Goal: Communication & Community: Answer question/provide support

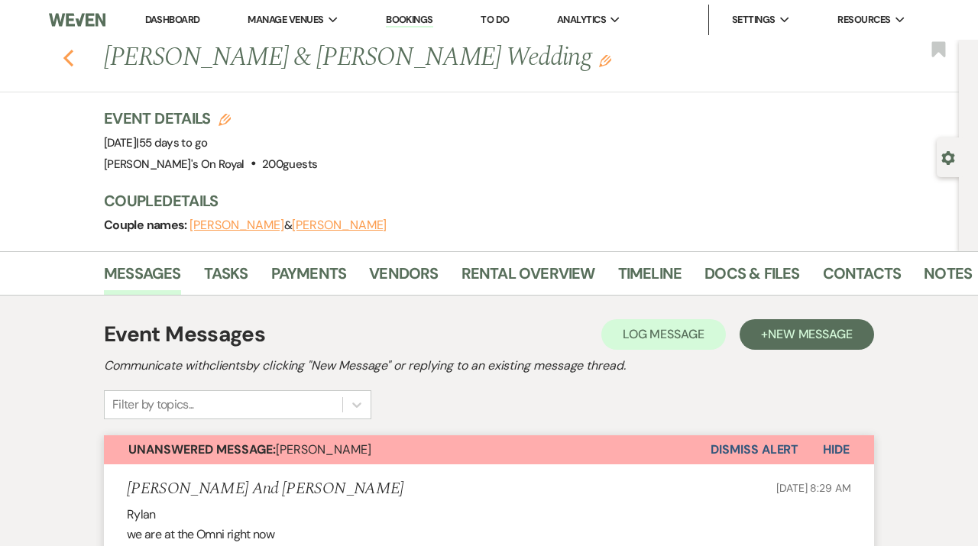
click at [72, 56] on icon "Previous" at bounding box center [68, 58] width 11 height 18
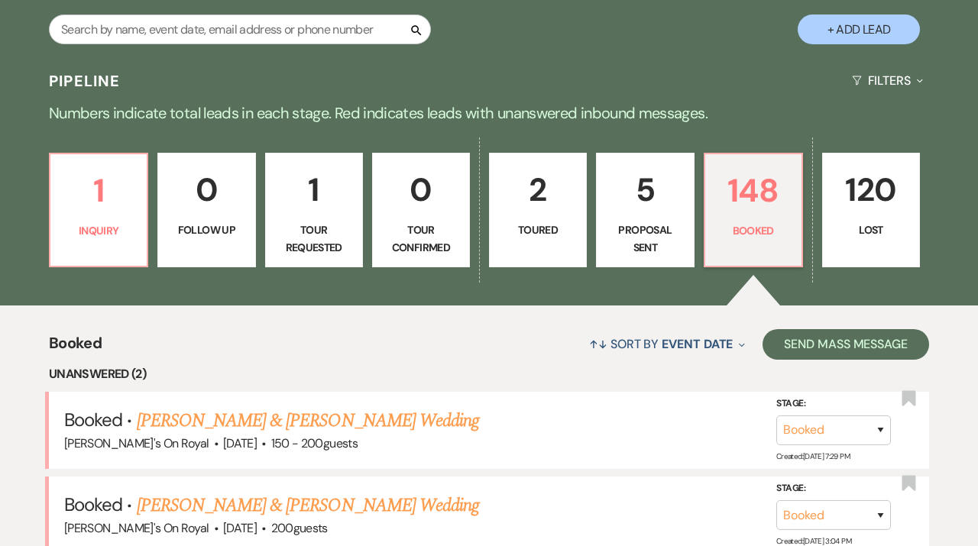
scroll to position [285, 0]
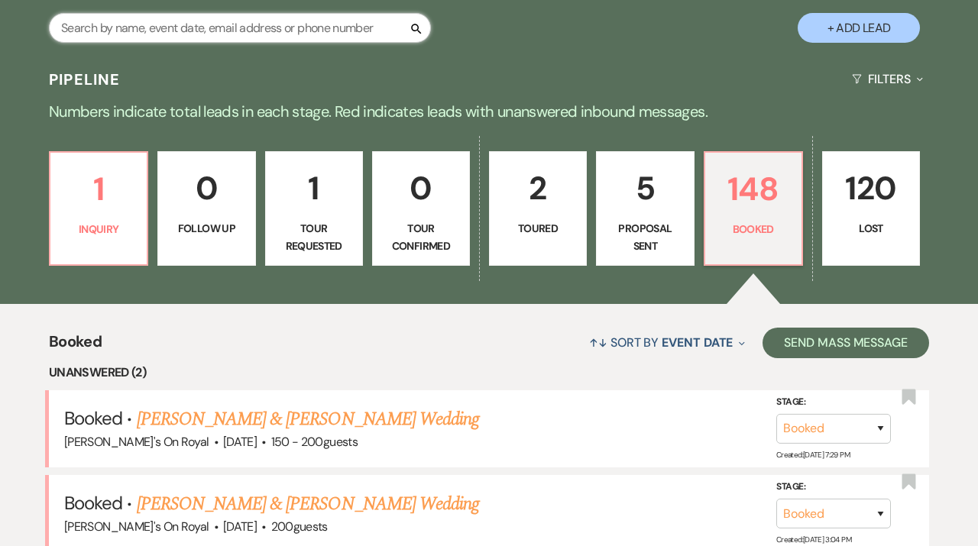
click at [376, 38] on input "text" at bounding box center [240, 28] width 382 height 30
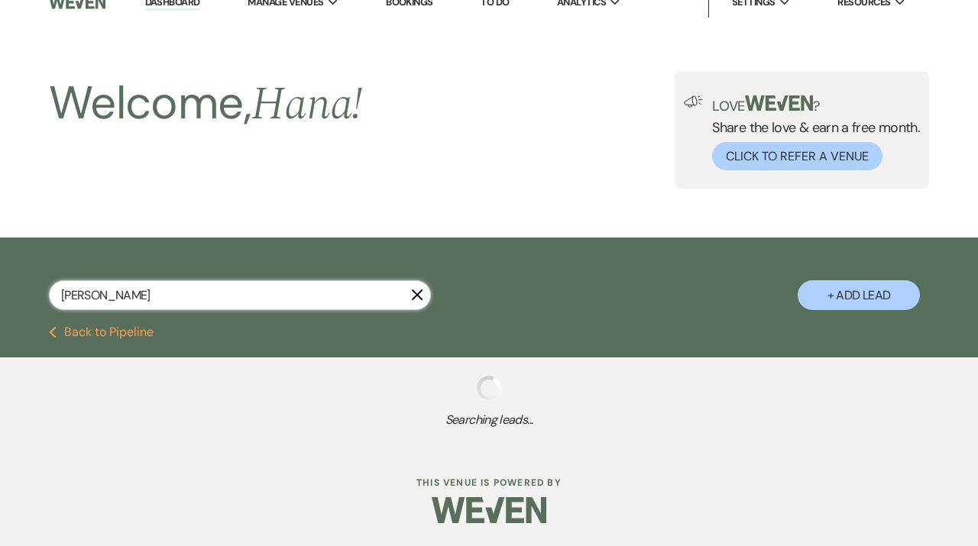
scroll to position [15, 0]
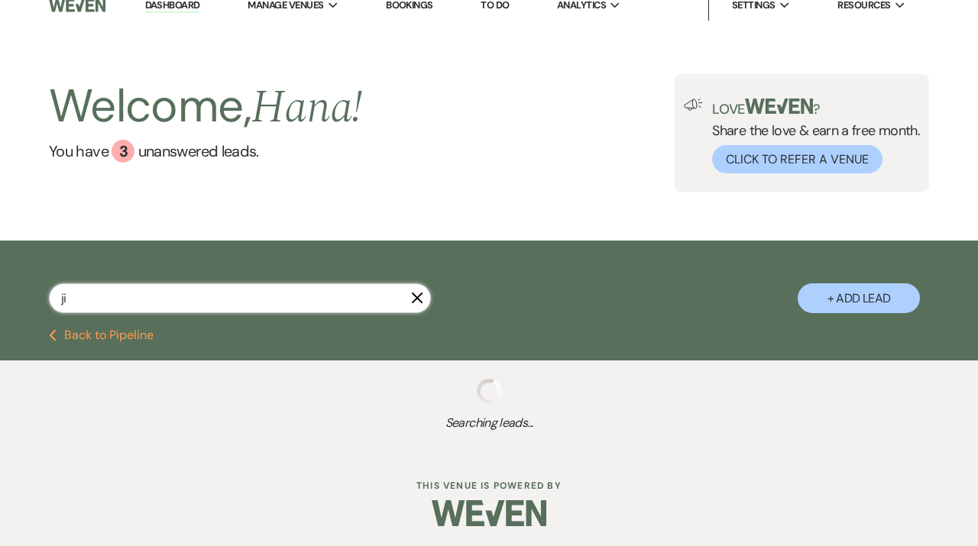
type input "[PERSON_NAME]"
select select "5"
select select "8"
select select "11"
select select "8"
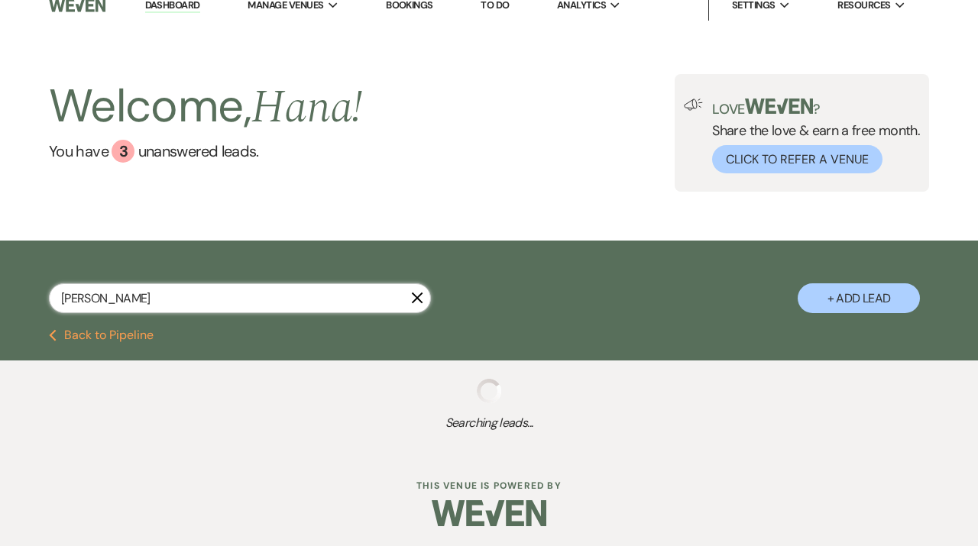
select select "5"
select select "8"
select select "5"
select select "6"
select select "8"
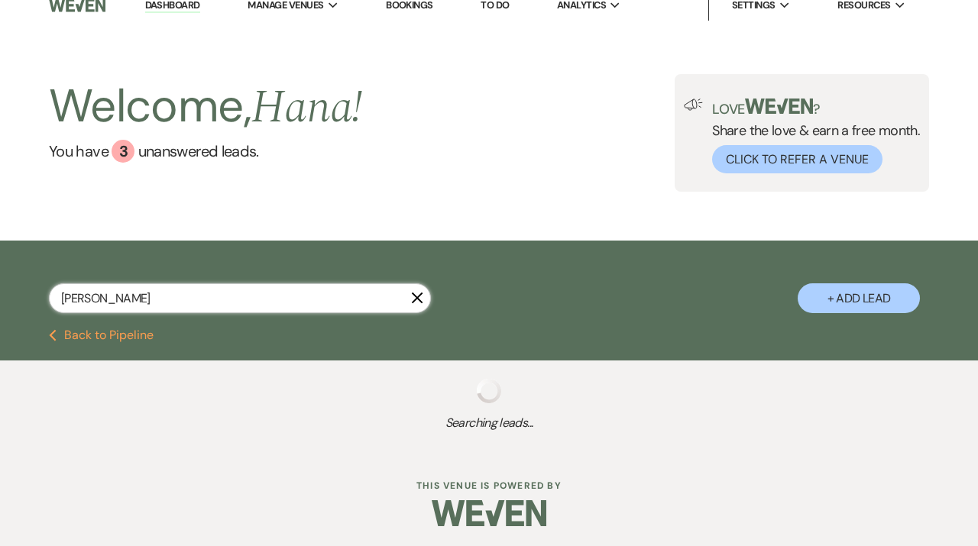
select select "1"
select select "8"
select select "5"
select select "8"
select select "5"
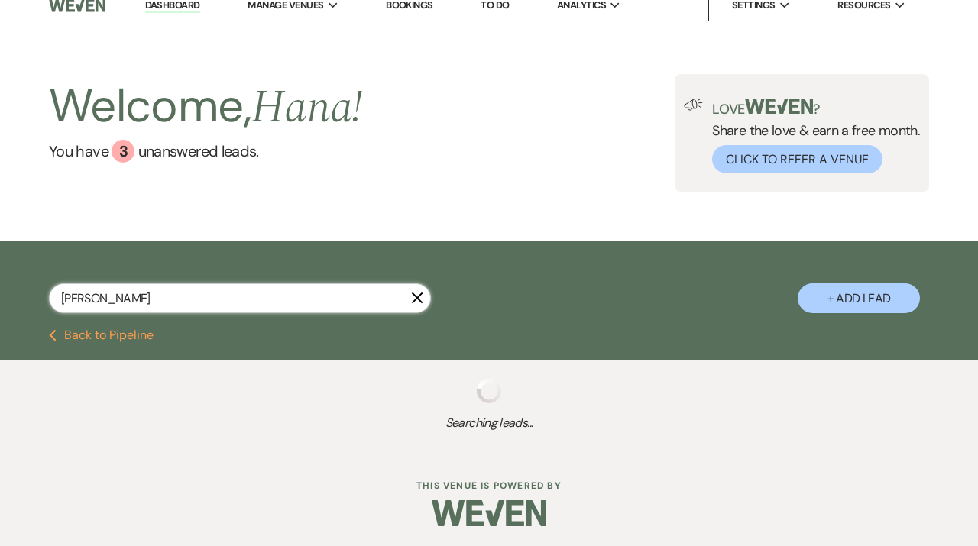
select select "8"
select select "5"
select select "8"
select select "5"
select select "8"
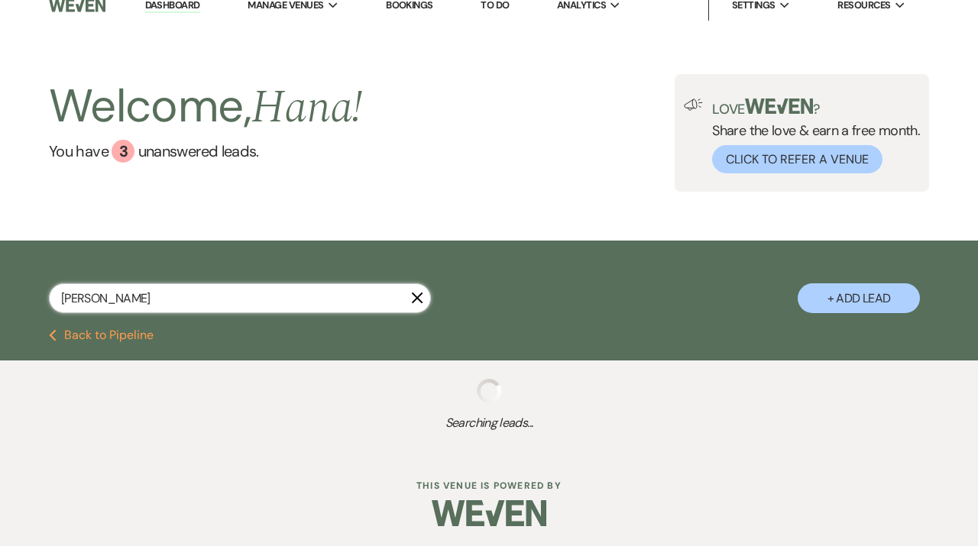
select select "8"
select select "11"
select select "8"
select select "5"
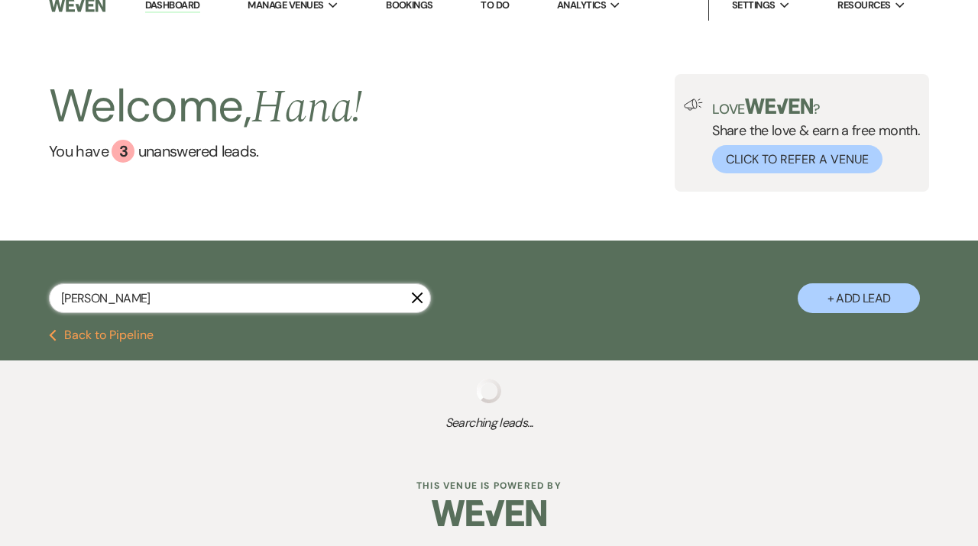
select select "8"
select select "6"
select select "8"
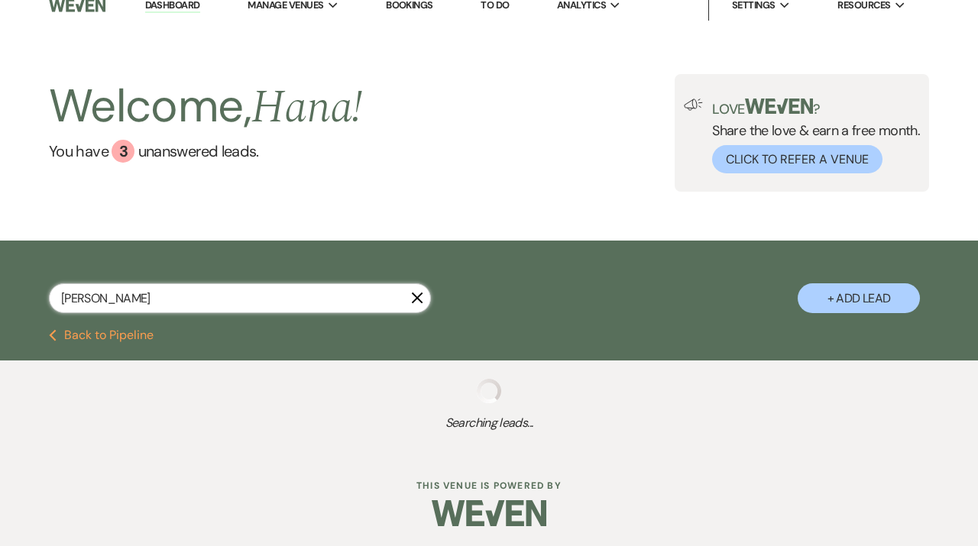
select select "5"
select select "8"
select select "5"
select select "8"
select select "5"
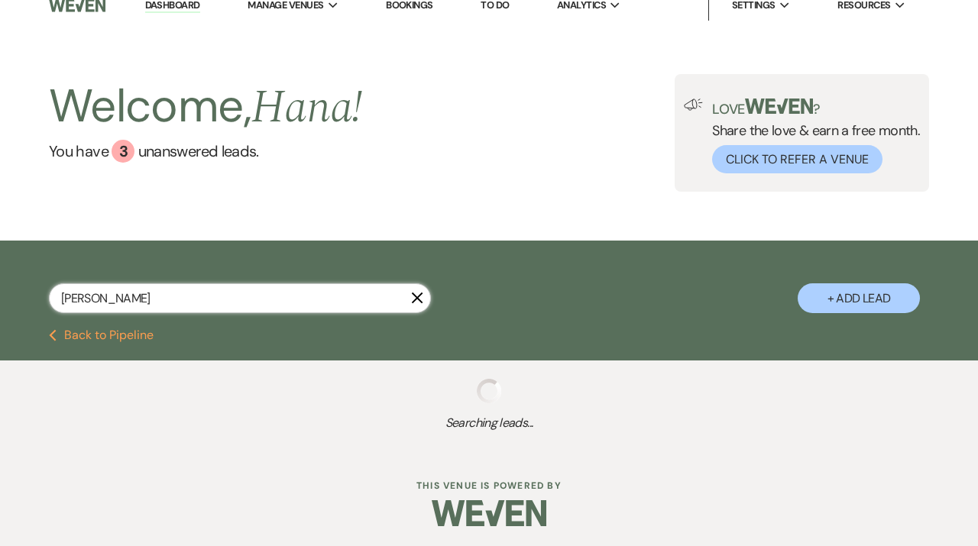
select select "8"
select select "5"
select select "8"
select select "5"
select select "8"
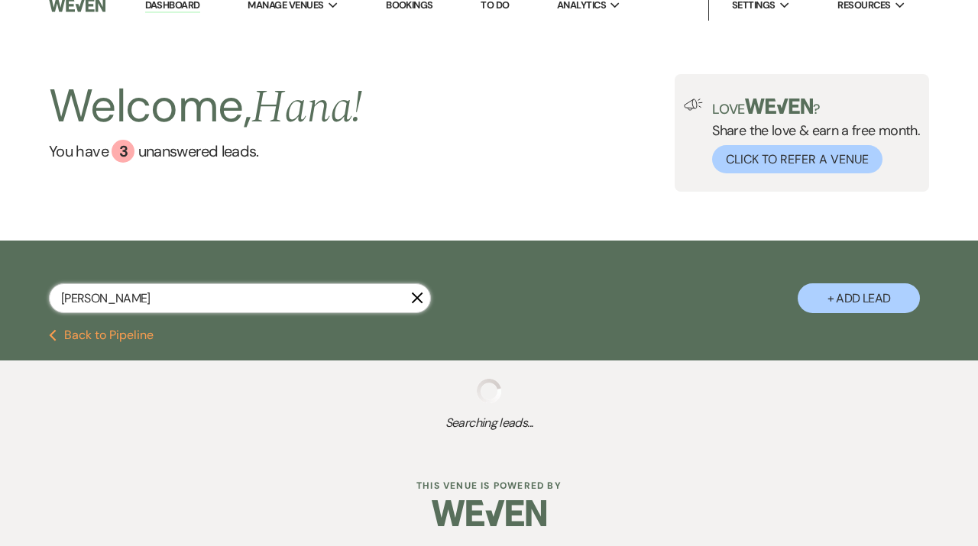
select select "10"
select select "8"
select select "7"
select select "8"
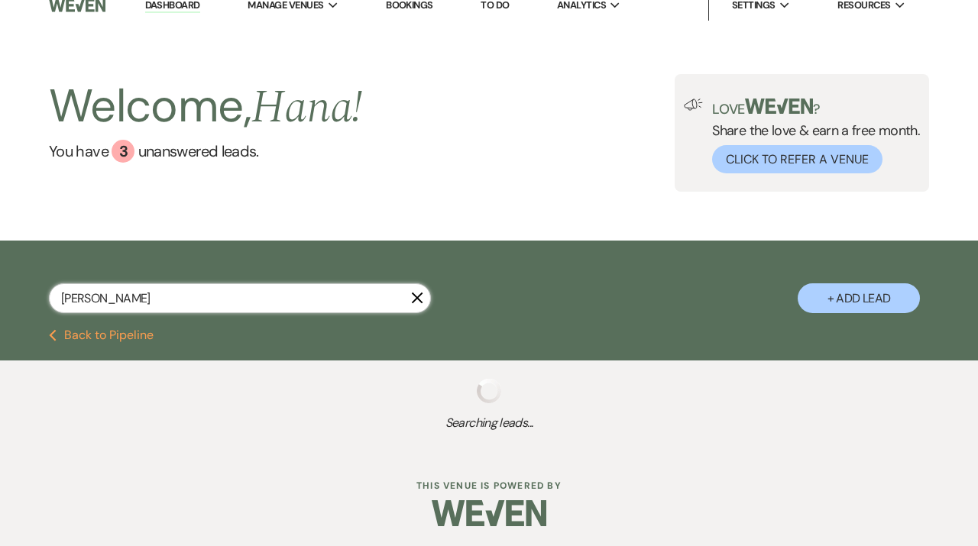
select select "5"
select select "8"
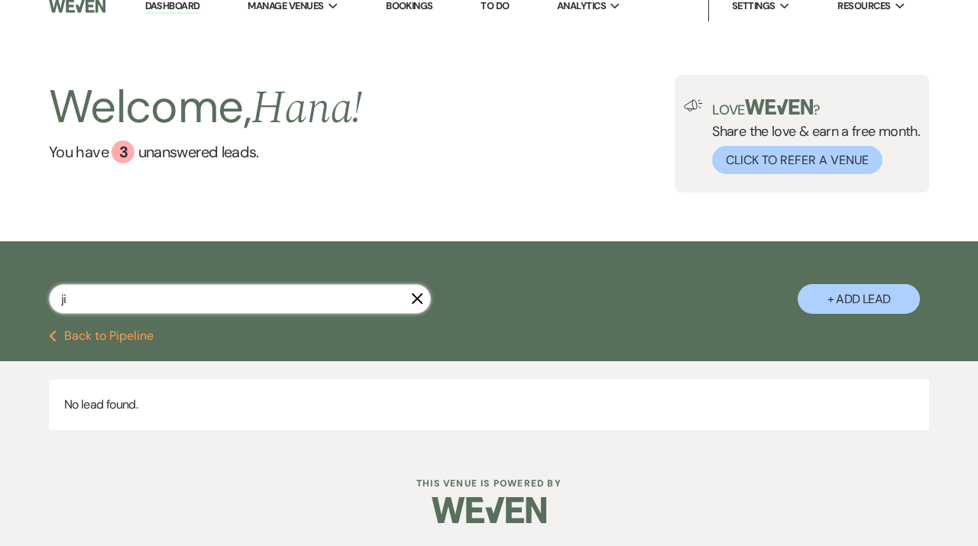
type input "j"
type input "a"
type input "dri"
select select "5"
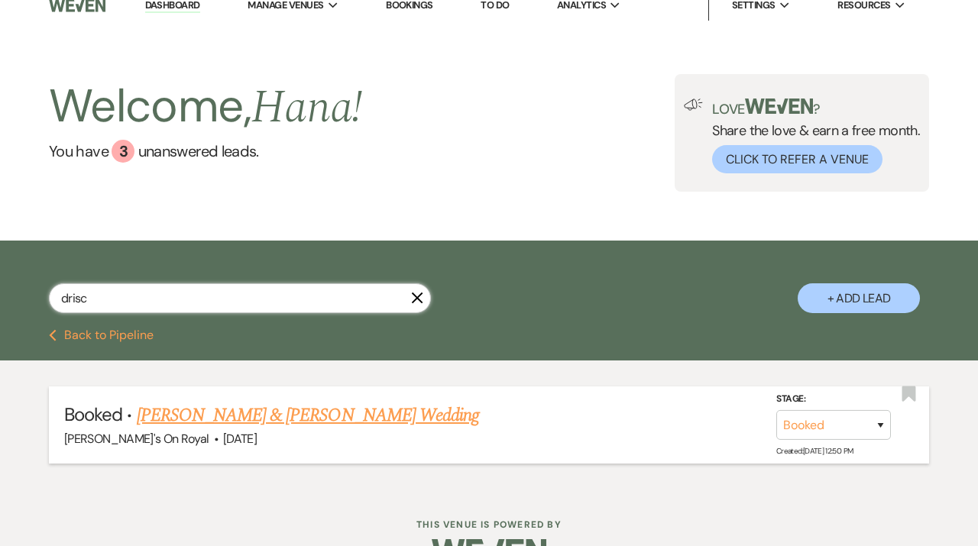
type input "drisc"
click at [281, 413] on link "[PERSON_NAME] & [PERSON_NAME] Wedding" at bounding box center [308, 416] width 342 height 28
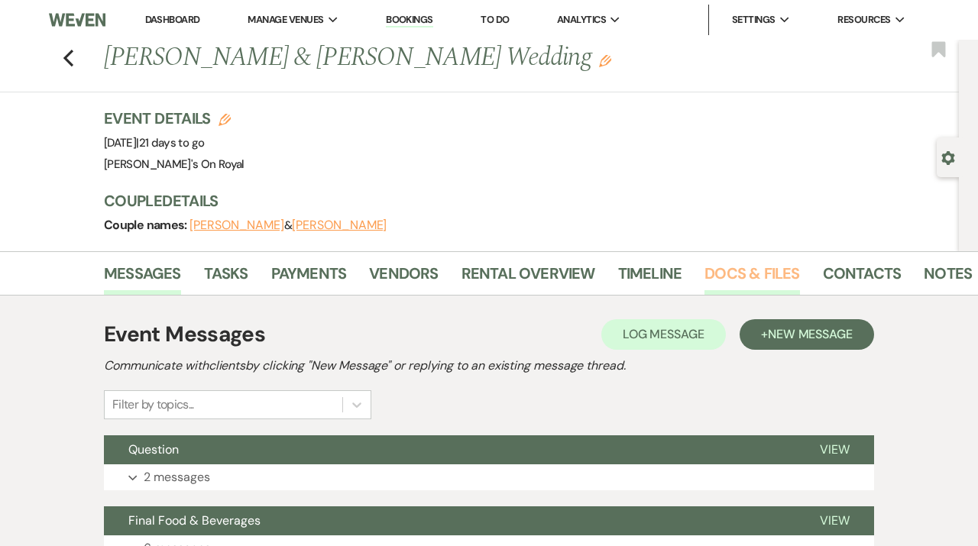
click at [733, 275] on link "Docs & Files" at bounding box center [751, 278] width 95 height 34
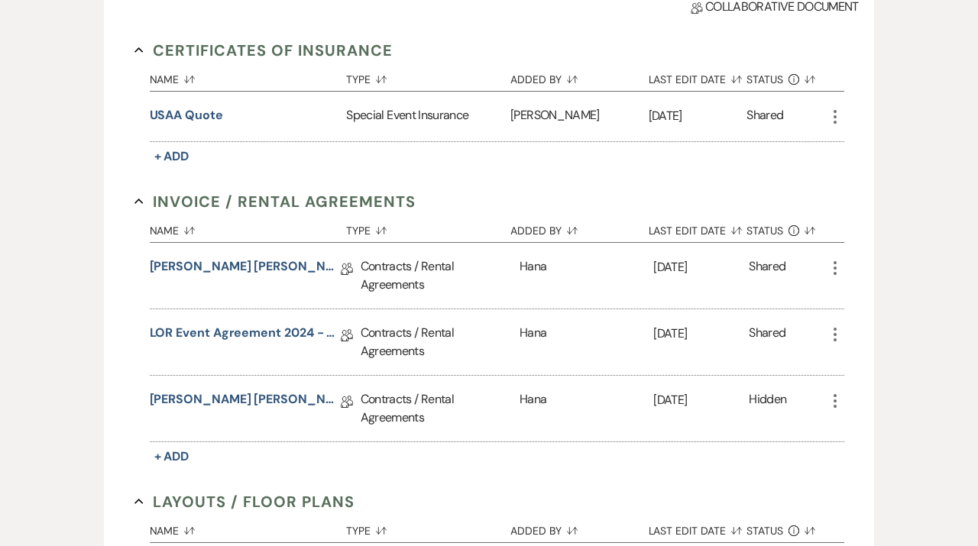
scroll to position [419, 0]
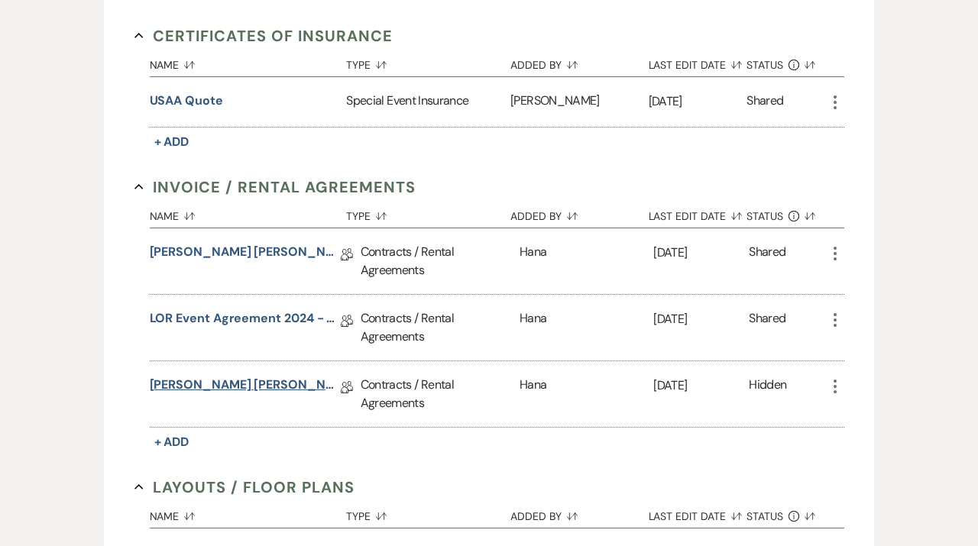
click at [267, 390] on link "[PERSON_NAME] [PERSON_NAME] Second Line Addendum [DATE]" at bounding box center [245, 388] width 191 height 24
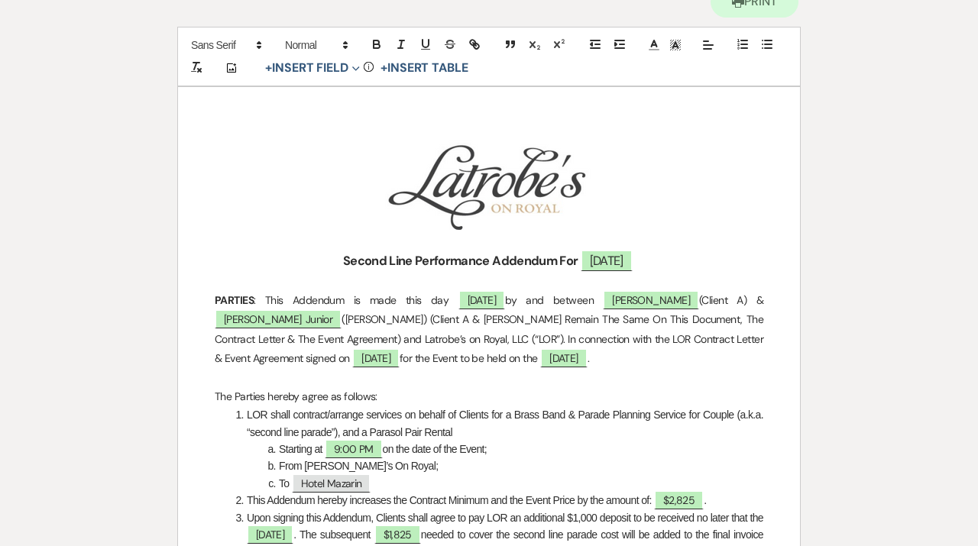
scroll to position [180, 0]
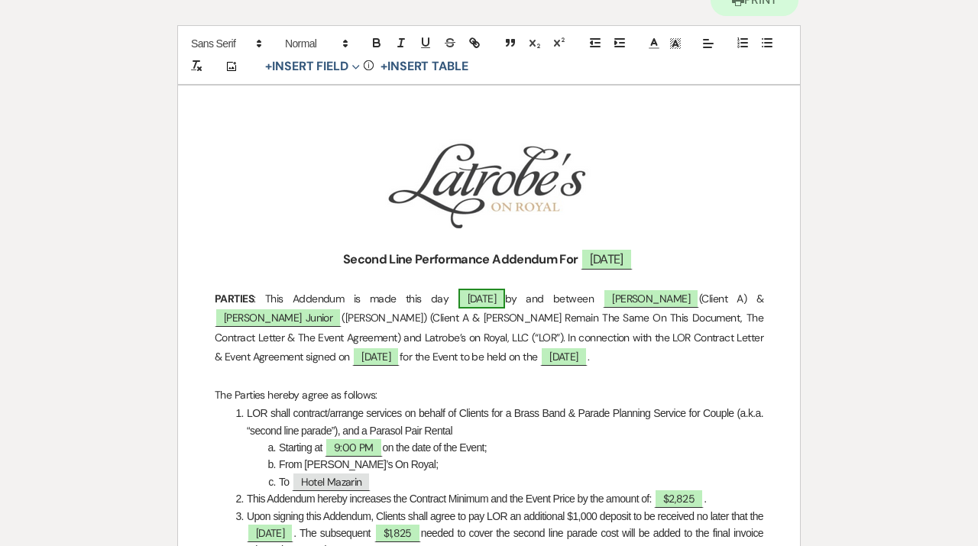
click at [477, 290] on span "[DATE]" at bounding box center [481, 299] width 47 height 20
select select "owner"
select select "Date"
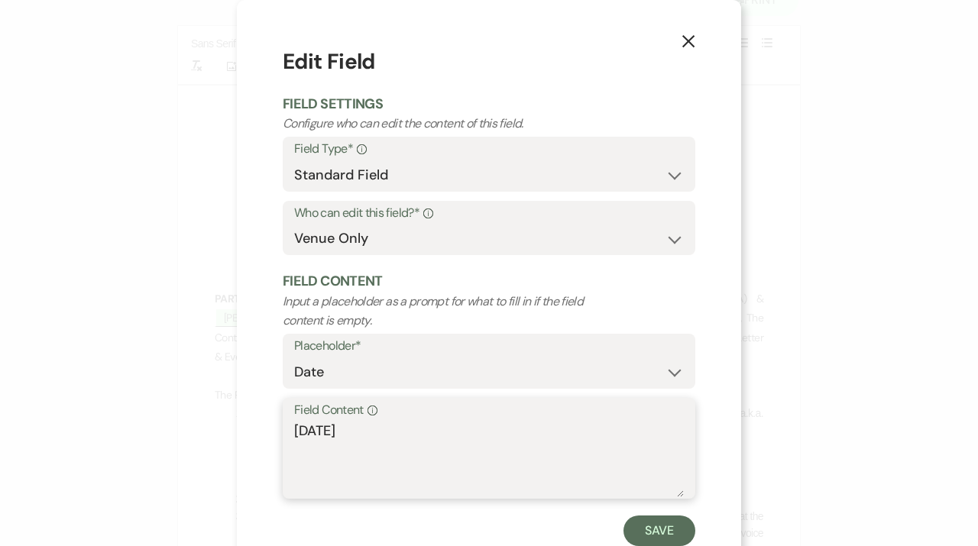
click at [328, 429] on textarea "[DATE]" at bounding box center [489, 459] width 390 height 76
type textarea "[DATE]"
click at [648, 534] on button "Save" at bounding box center [659, 531] width 72 height 31
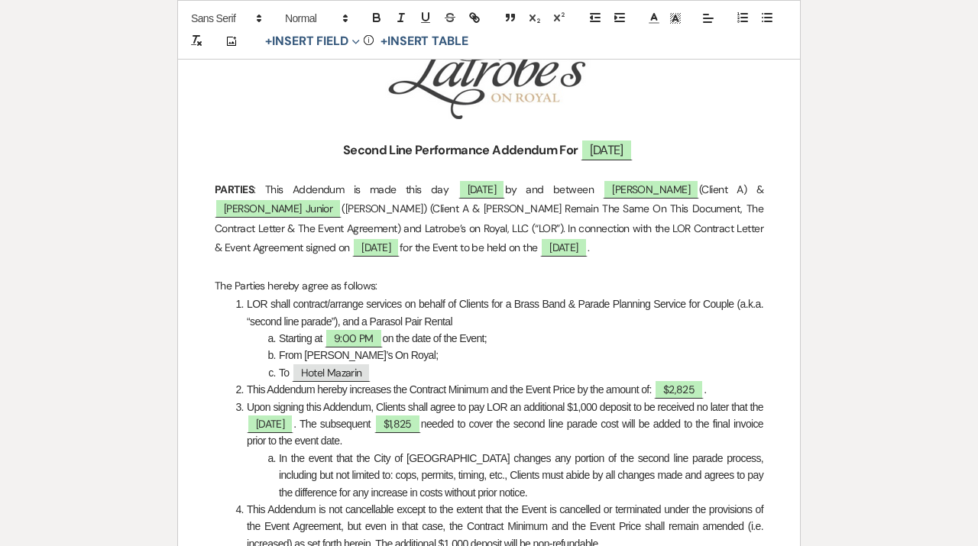
scroll to position [292, 0]
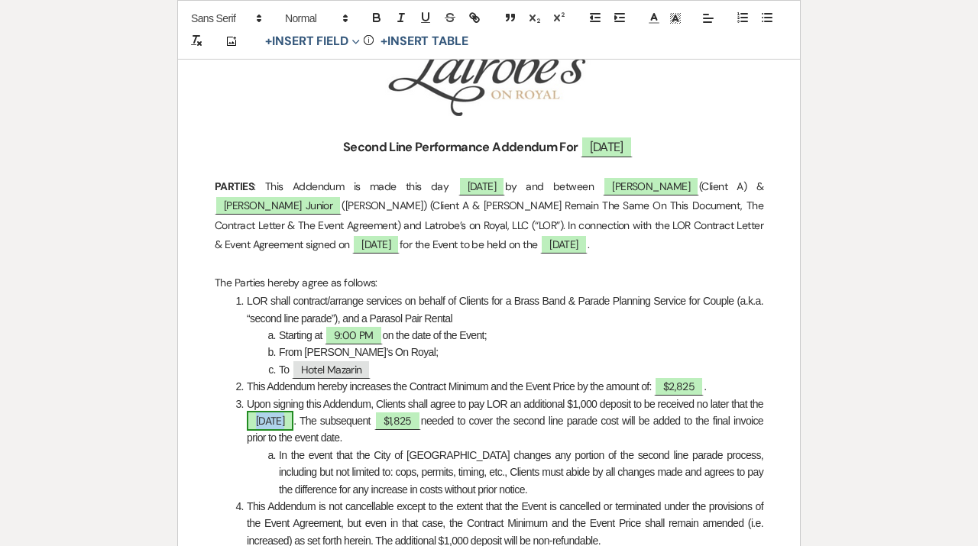
click at [293, 423] on span "[DATE]" at bounding box center [270, 421] width 47 height 20
select select "owner"
select select "custom_placeholder"
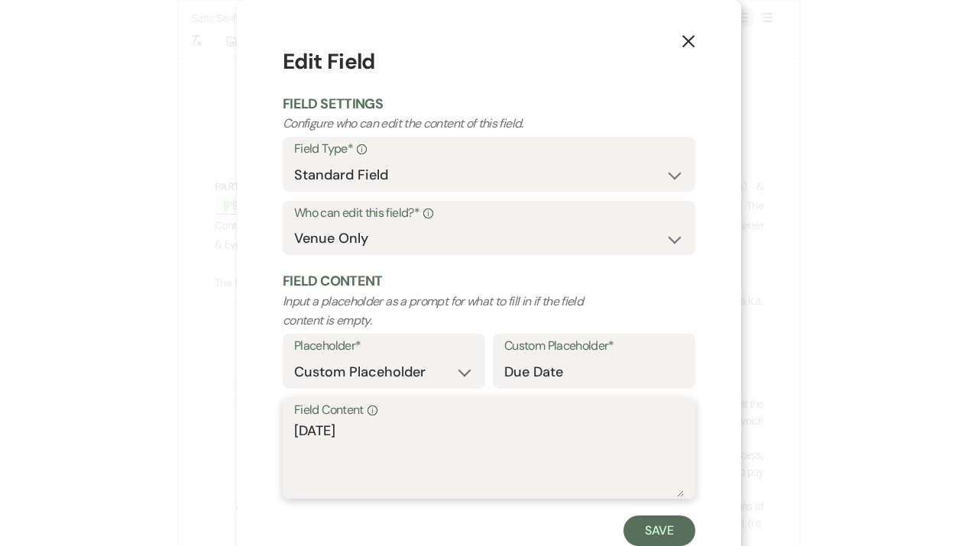
click at [326, 428] on textarea "[DATE]" at bounding box center [489, 459] width 390 height 76
type textarea "[DATE]"
click at [646, 542] on button "Save" at bounding box center [659, 531] width 72 height 31
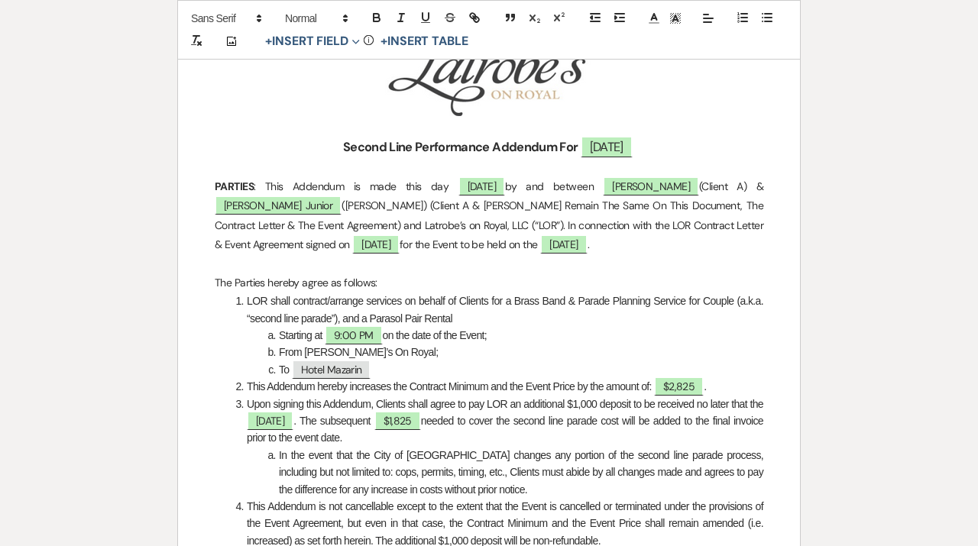
click at [366, 316] on span "LOR shall contract/arrange services on behalf of Clients for a Brass Band & Par…" at bounding box center [506, 309] width 519 height 29
click at [466, 318] on li "LOR shall contract/arrange services on behalf of Clients for a Brass Band & Par…" at bounding box center [497, 310] width 532 height 34
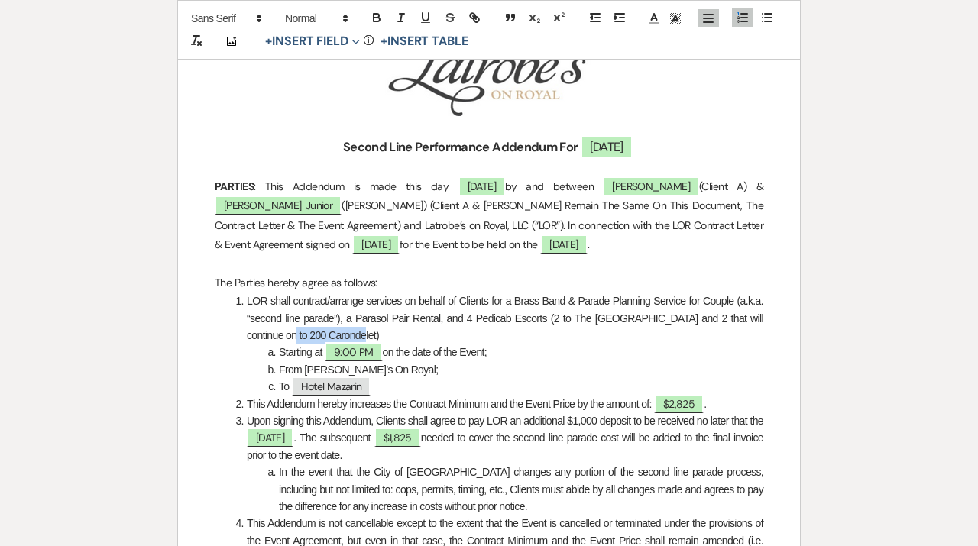
drag, startPoint x: 332, startPoint y: 331, endPoint x: 258, endPoint y: 330, distance: 73.3
click at [258, 330] on li "LOR shall contract/arrange services on behalf of Clients for a Brass Band & Par…" at bounding box center [497, 318] width 532 height 51
click at [346, 333] on span "LOR shall contract/arrange services on behalf of Clients for a Brass Band & Par…" at bounding box center [506, 318] width 519 height 47
click at [361, 329] on span "LOR shall contract/arrange services on behalf of Clients for a Brass Band & Par…" at bounding box center [506, 318] width 519 height 47
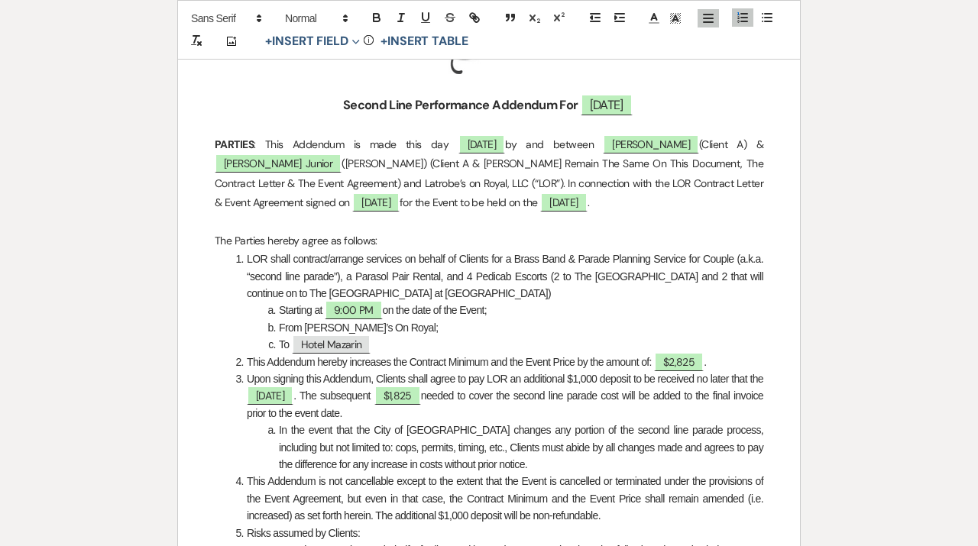
scroll to position [335, 0]
click at [531, 335] on li "From [PERSON_NAME]’s On Royal;" at bounding box center [497, 327] width 532 height 17
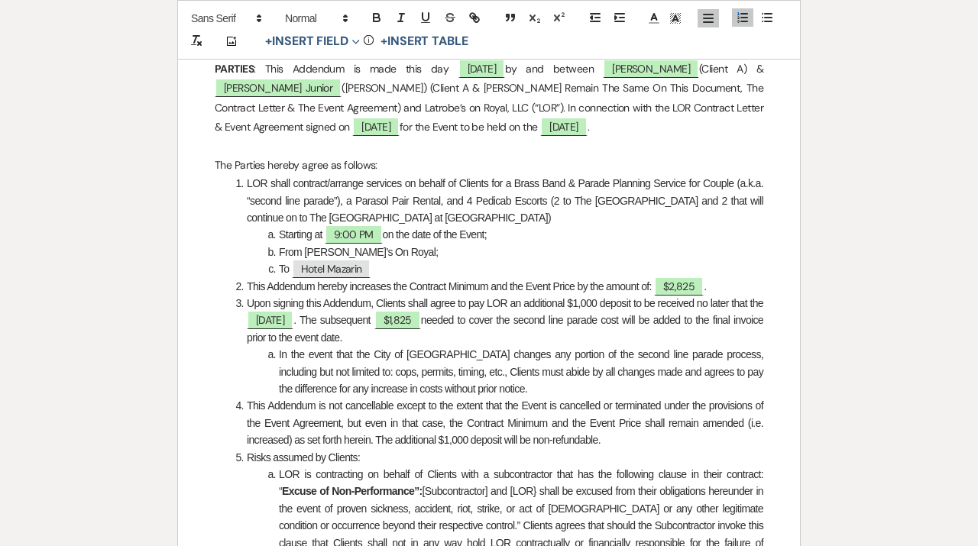
scroll to position [413, 0]
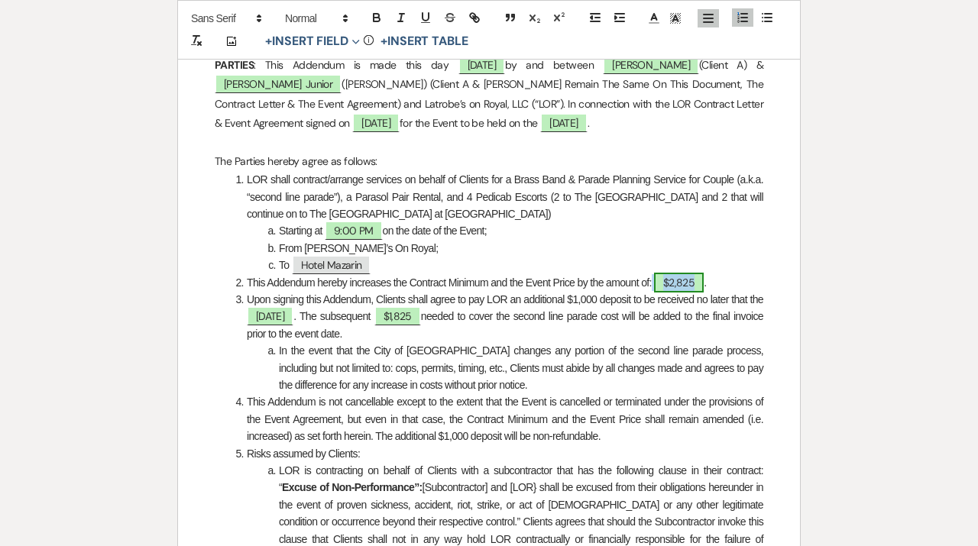
click at [685, 286] on span "$2,825" at bounding box center [679, 283] width 50 height 20
select select "owner"
select select "Total"
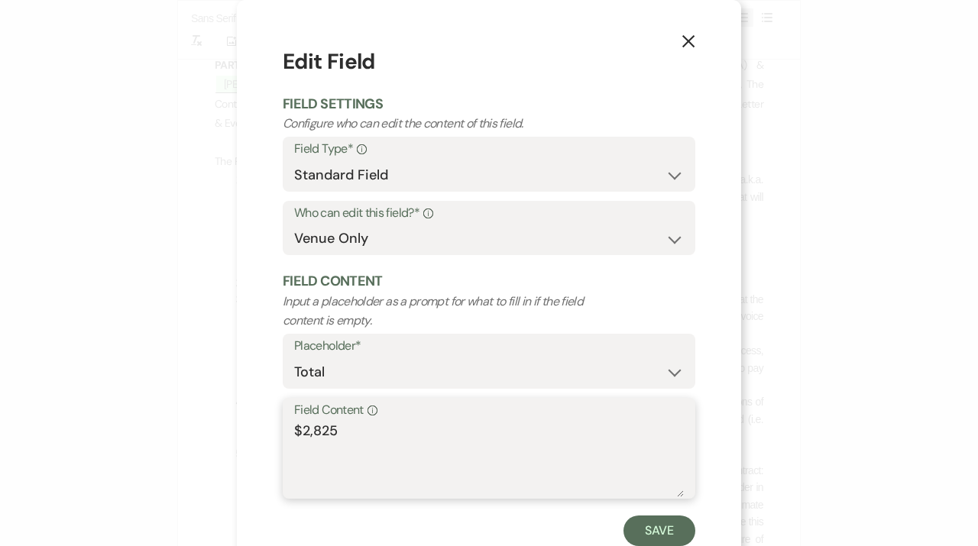
click at [330, 432] on textarea "$2,825" at bounding box center [489, 459] width 390 height 76
type textarea "$3,375"
click at [666, 534] on button "Save" at bounding box center [659, 531] width 72 height 31
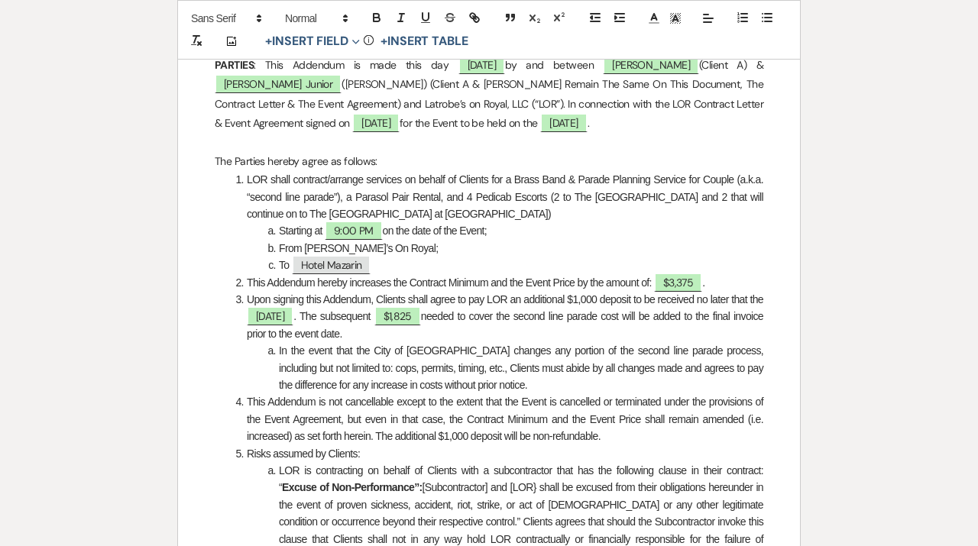
click at [595, 297] on span "Upon signing this Addendum, Clients shall agree to pay LOR an additional $1,000…" at bounding box center [505, 299] width 516 height 12
click at [421, 319] on span "$1,825" at bounding box center [397, 316] width 47 height 20
select select "owner"
select select "Amount"
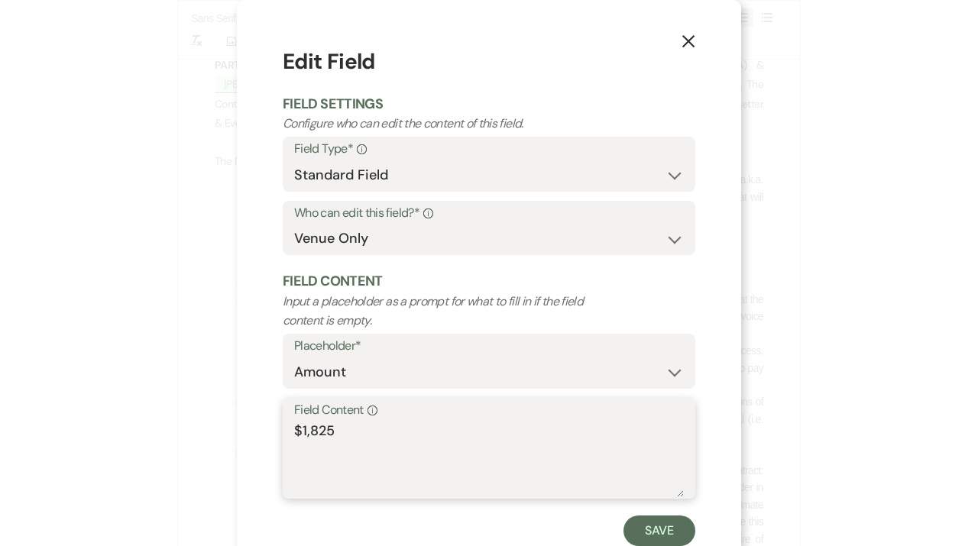
click at [329, 435] on textarea "$1,825" at bounding box center [489, 459] width 390 height 76
type textarea "$1,875"
click at [680, 539] on button "Save" at bounding box center [659, 531] width 72 height 31
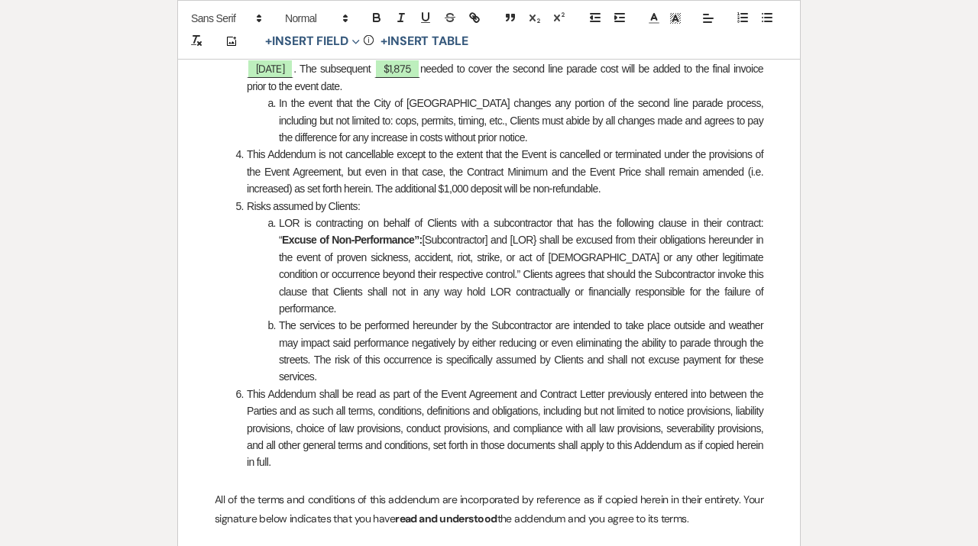
scroll to position [0, 0]
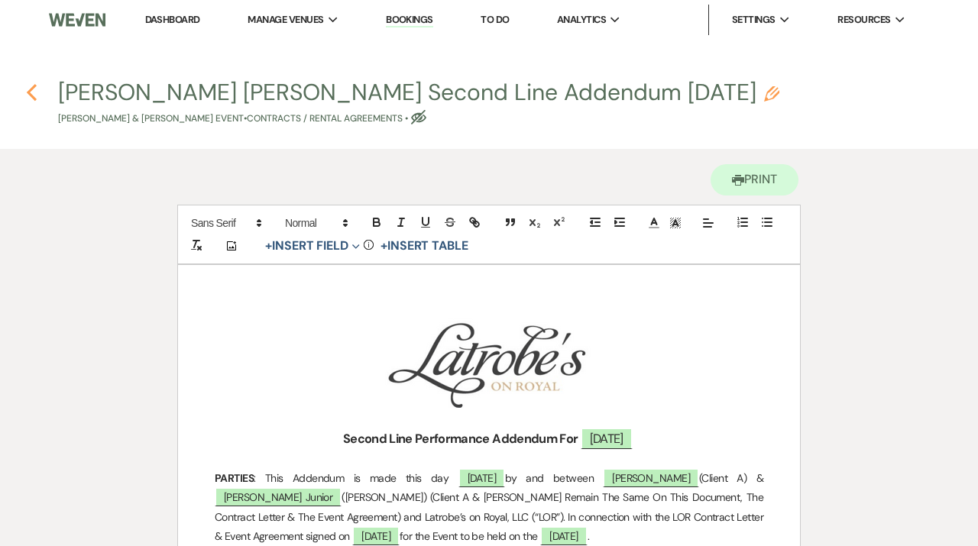
click at [30, 97] on icon "Previous" at bounding box center [31, 92] width 11 height 18
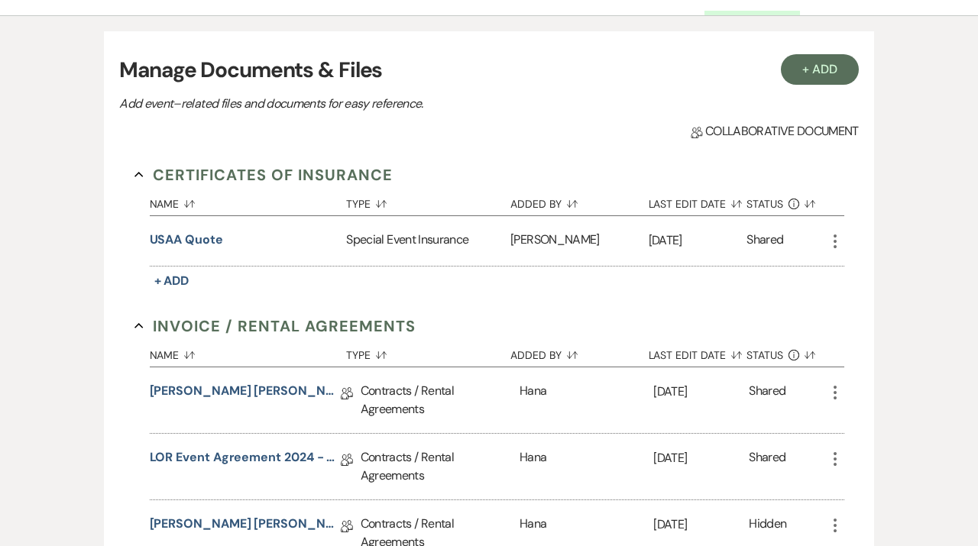
scroll to position [162, 0]
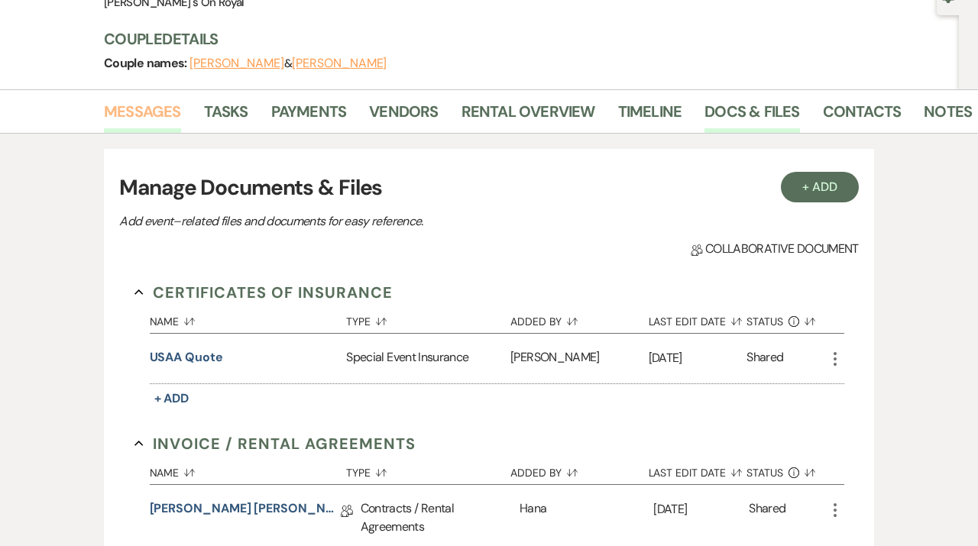
click at [128, 116] on link "Messages" at bounding box center [142, 116] width 77 height 34
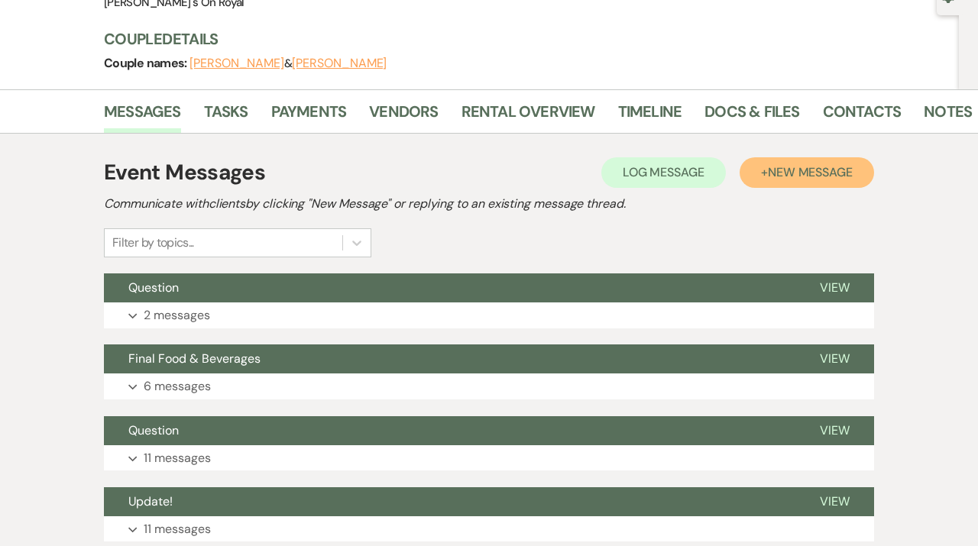
click at [821, 176] on span "New Message" at bounding box center [810, 172] width 85 height 16
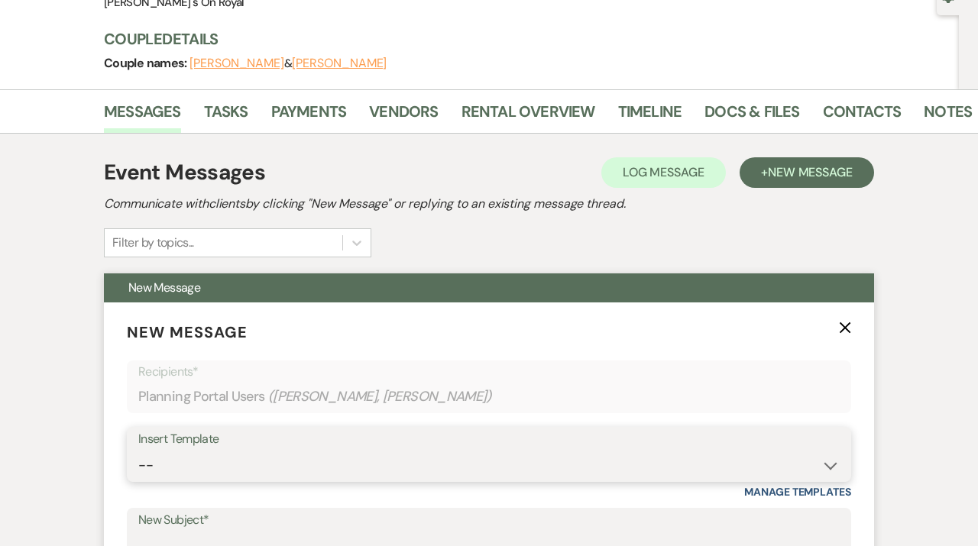
click at [138, 451] on select "-- Contract to New Booking Inquiry First Response Inquiry Follow Up Response Ap…" at bounding box center [488, 466] width 701 height 30
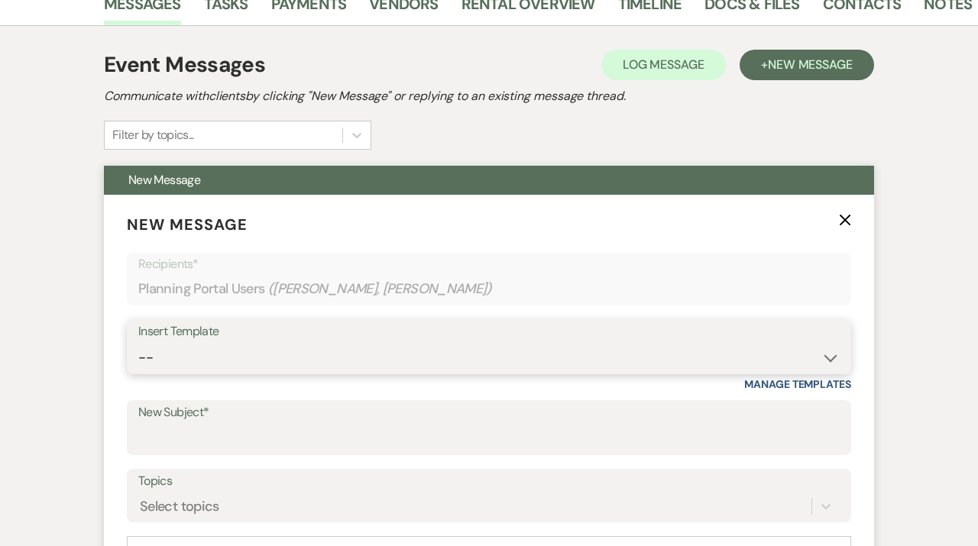
scroll to position [270, 0]
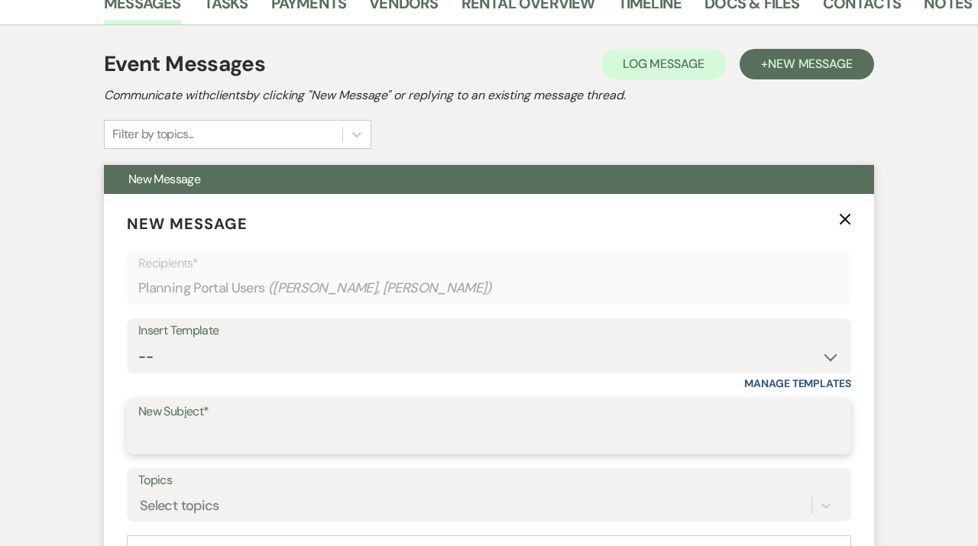
click at [219, 435] on input "New Subject*" at bounding box center [488, 438] width 701 height 30
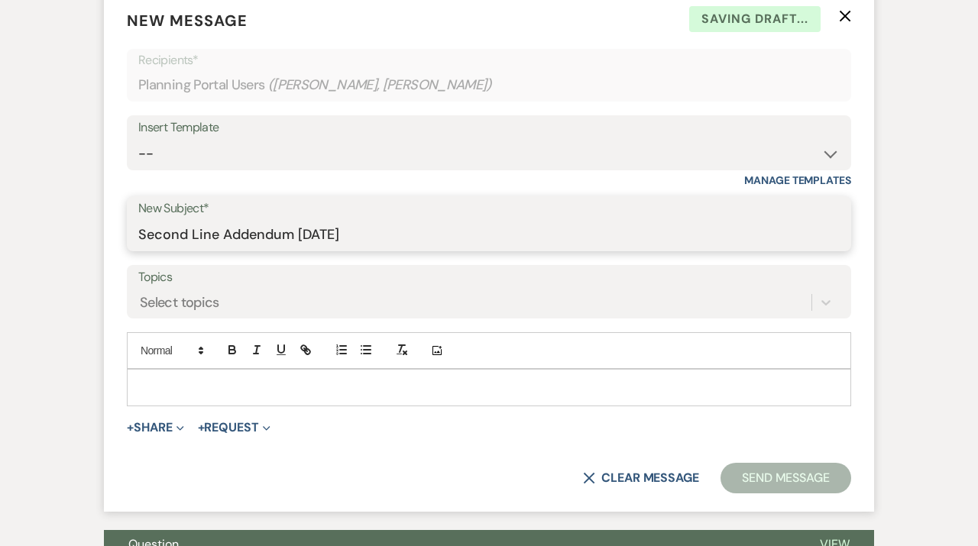
scroll to position [476, 0]
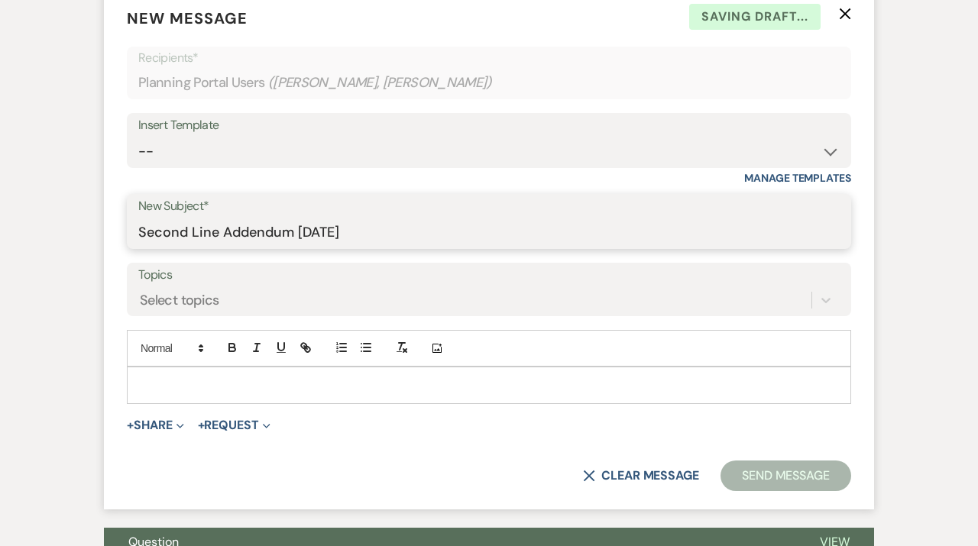
type input "Second Line Addendum [DATE]"
click at [303, 390] on p at bounding box center [489, 385] width 700 height 17
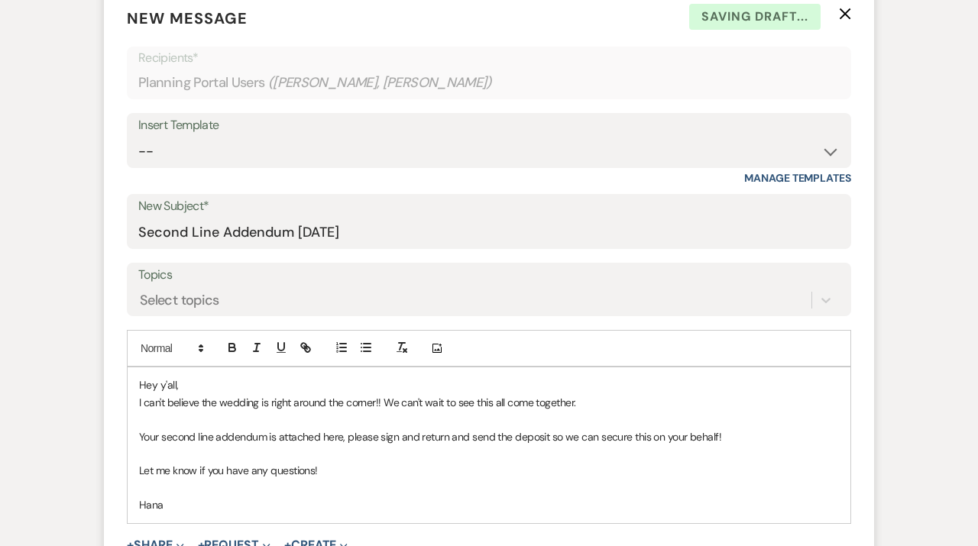
click at [732, 434] on p "Your second line addendum is attached here, please sign and return and send the…" at bounding box center [489, 437] width 700 height 17
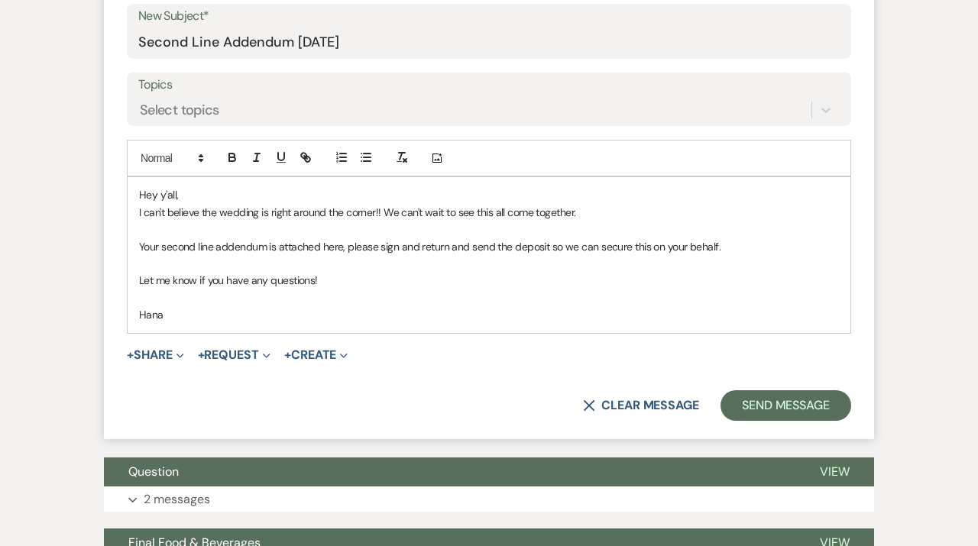
scroll to position [743, 0]
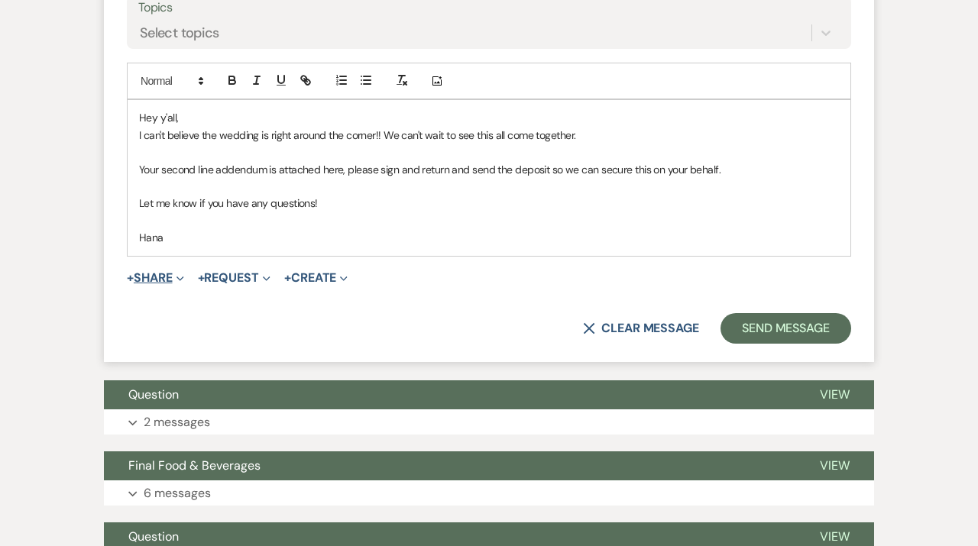
click at [172, 278] on button "+ Share Expand" at bounding box center [155, 278] width 57 height 12
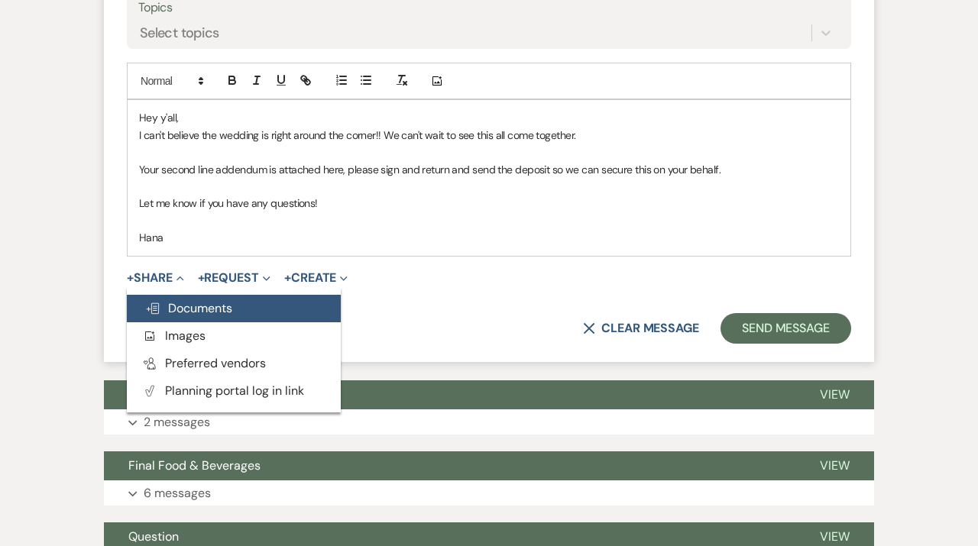
click at [172, 312] on span "Doc Upload Documents" at bounding box center [188, 308] width 87 height 16
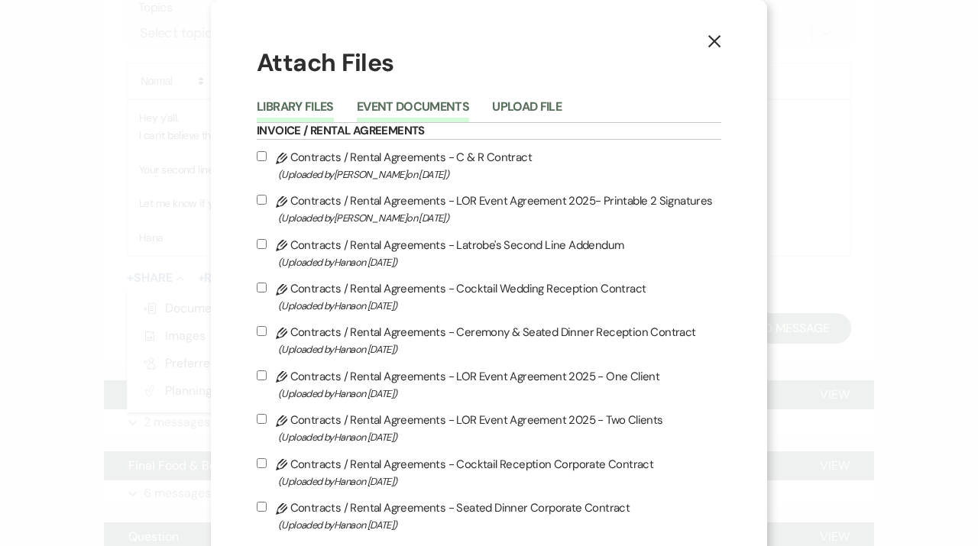
click at [445, 102] on button "Event Documents" at bounding box center [413, 111] width 112 height 21
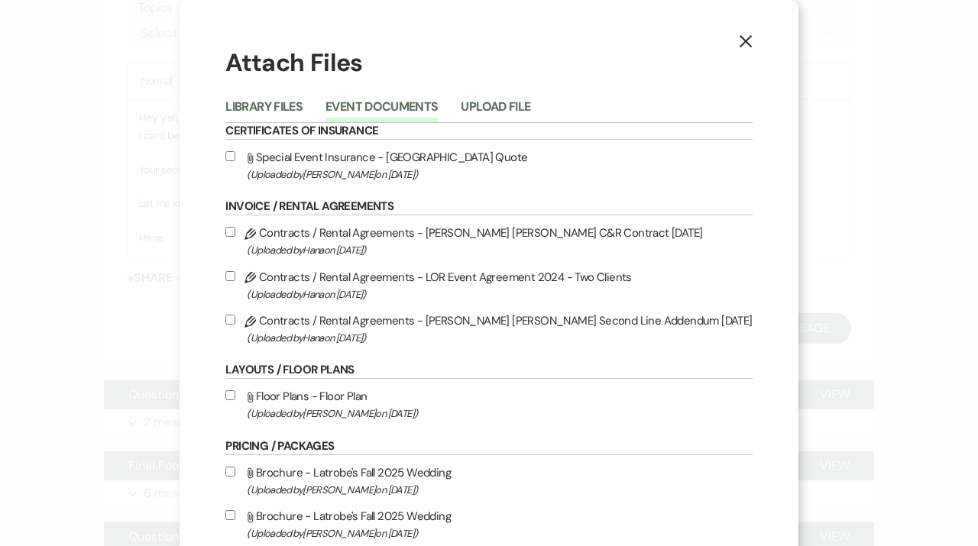
click at [458, 329] on label "Pencil Contracts / Rental Agreements - [PERSON_NAME] [PERSON_NAME] Second Line …" at bounding box center [488, 329] width 526 height 36
click at [235, 325] on input "Pencil Contracts / Rental Agreements - [PERSON_NAME] [PERSON_NAME] Second Line …" at bounding box center [230, 320] width 10 height 10
checkbox input "true"
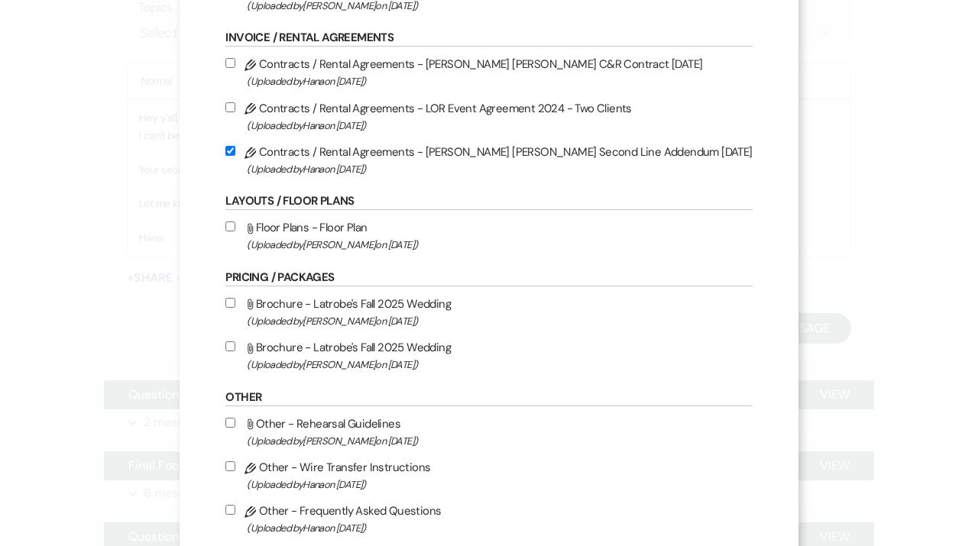
scroll to position [533, 0]
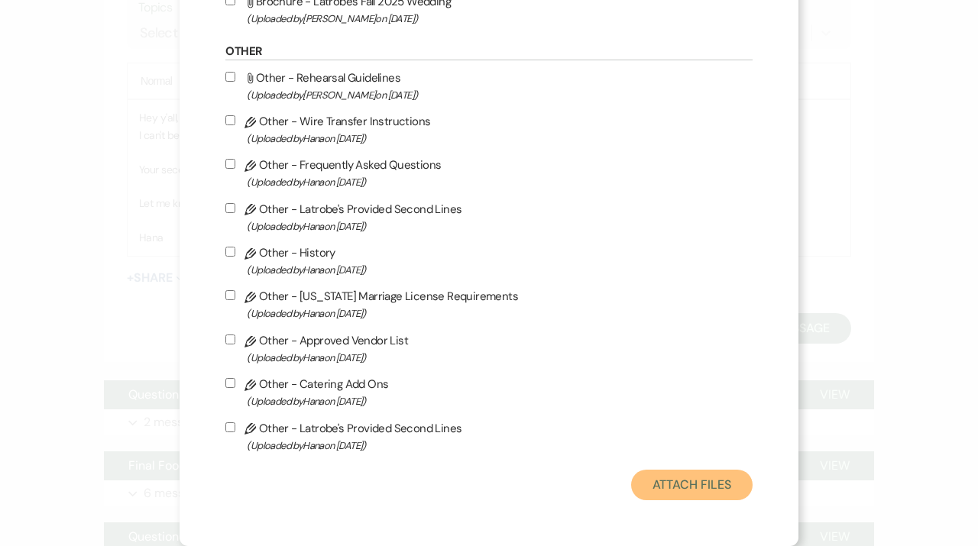
click at [658, 492] on button "Attach Files" at bounding box center [691, 485] width 121 height 31
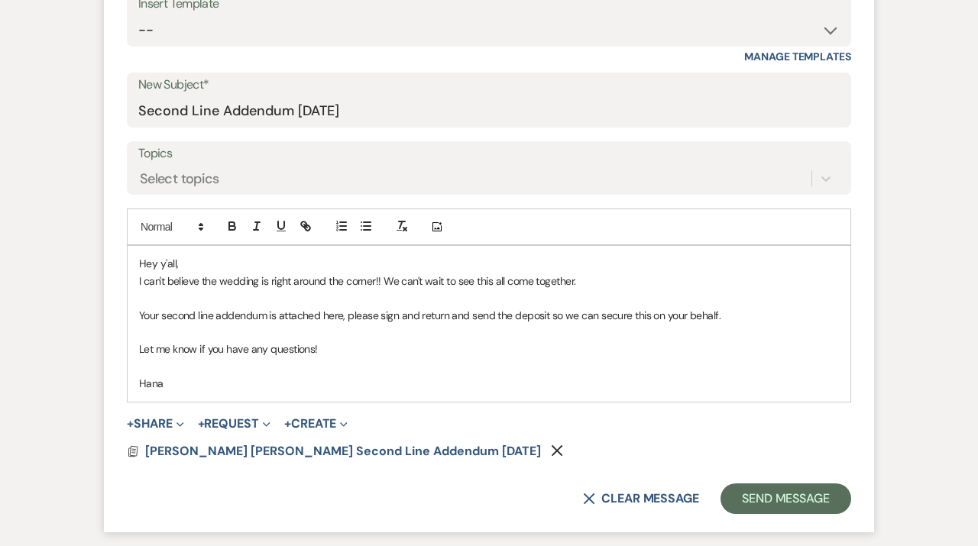
scroll to position [598, 0]
click at [344, 299] on p at bounding box center [489, 297] width 700 height 17
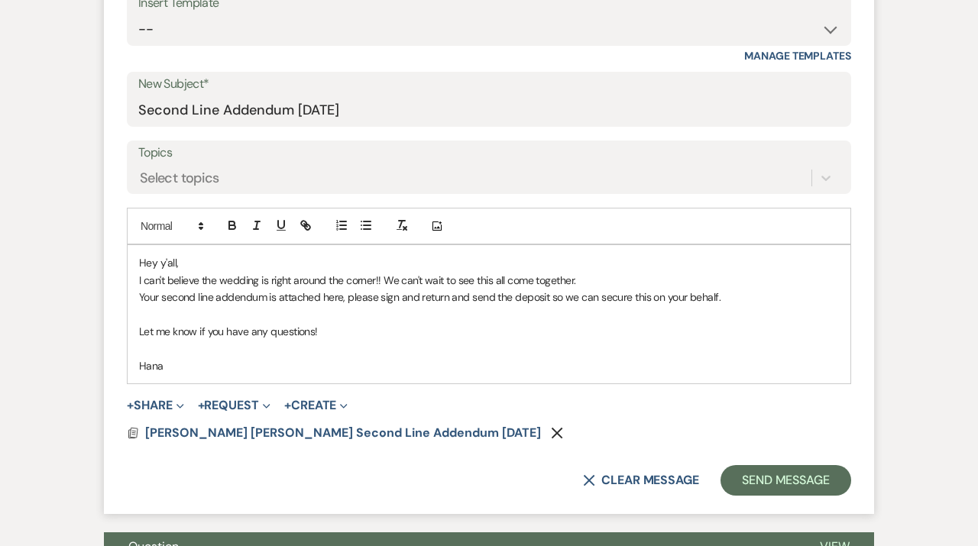
click at [264, 311] on p at bounding box center [489, 314] width 700 height 17
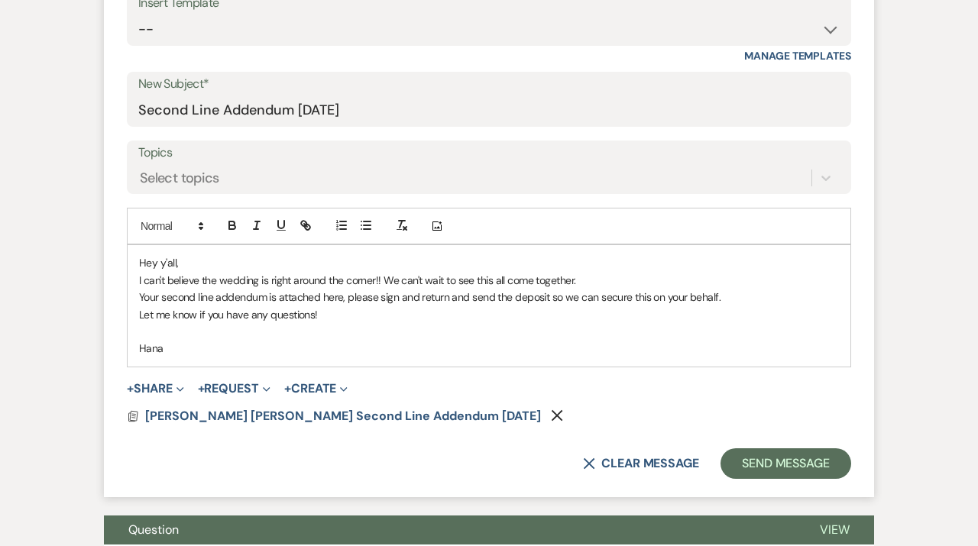
click at [222, 337] on p at bounding box center [489, 331] width 700 height 17
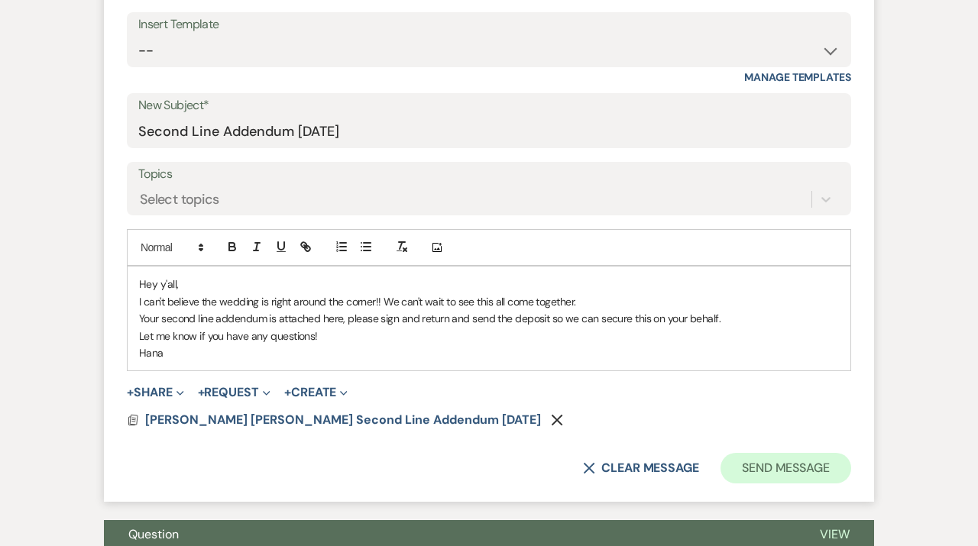
scroll to position [617, 0]
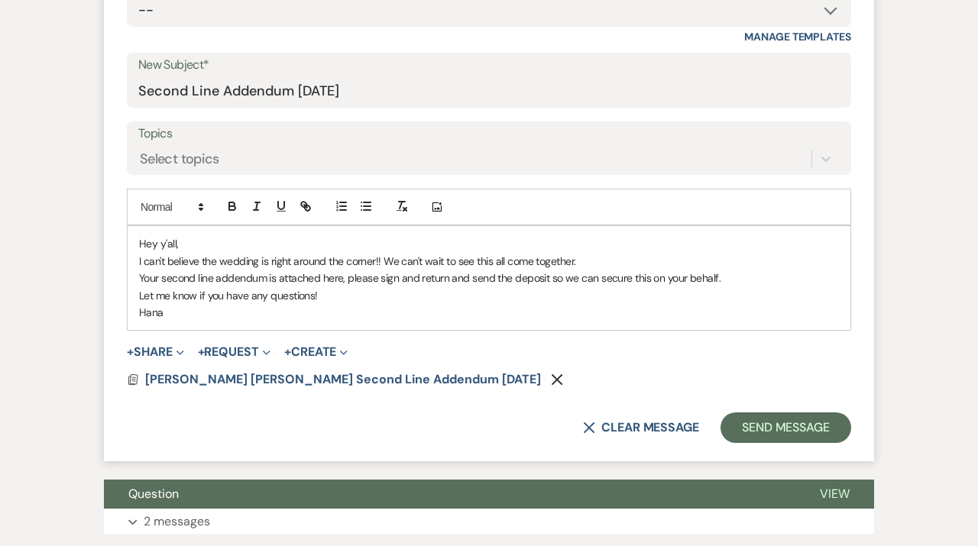
click at [813, 442] on form "New Message X Draft saved! Recipients* Planning Portal Users ( [PERSON_NAME], […" at bounding box center [489, 153] width 770 height 613
click at [804, 426] on button "Send Message" at bounding box center [785, 428] width 131 height 31
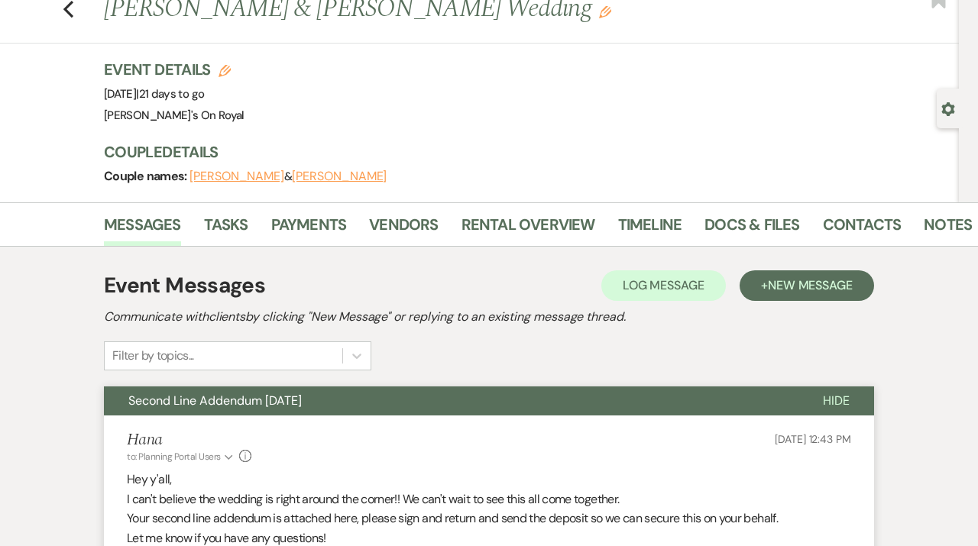
scroll to position [0, 0]
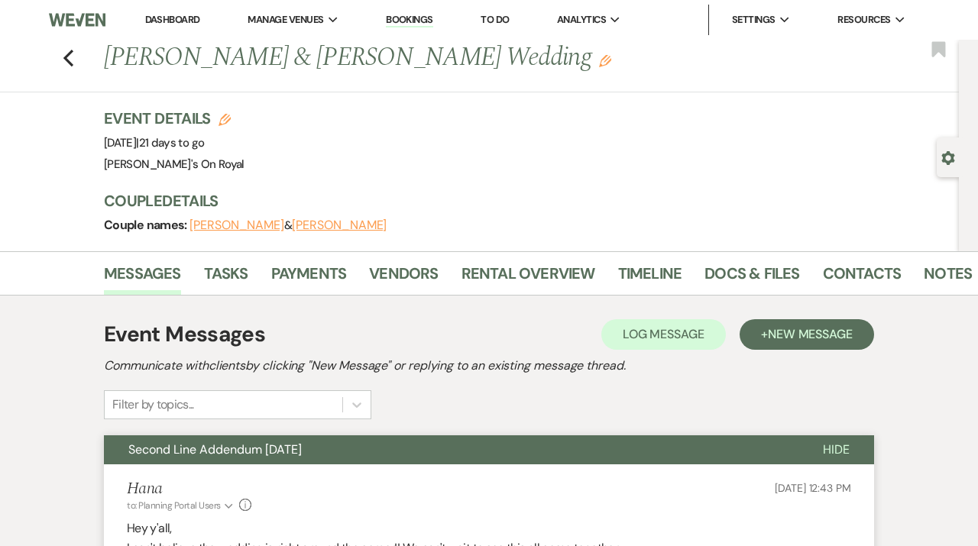
click at [173, 16] on link "Dashboard" at bounding box center [172, 19] width 55 height 13
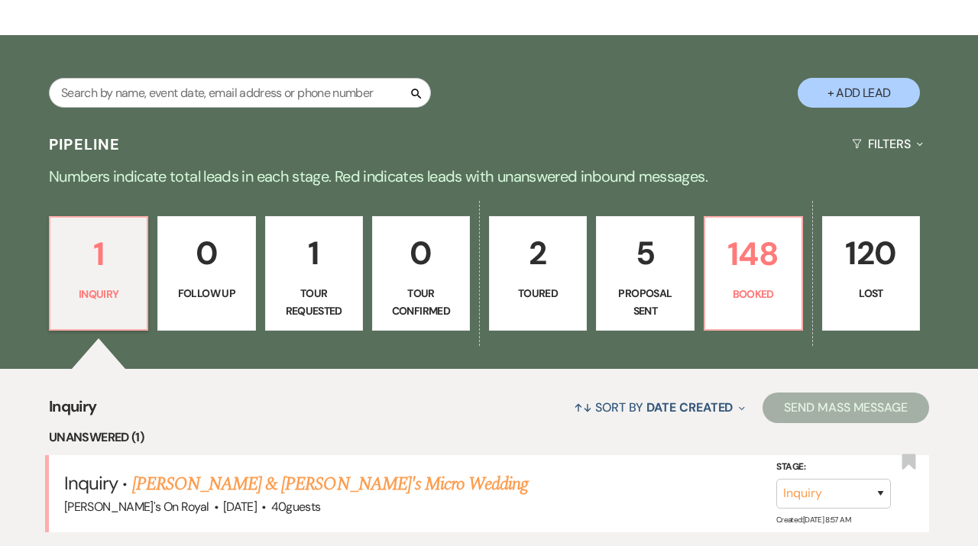
scroll to position [251, 0]
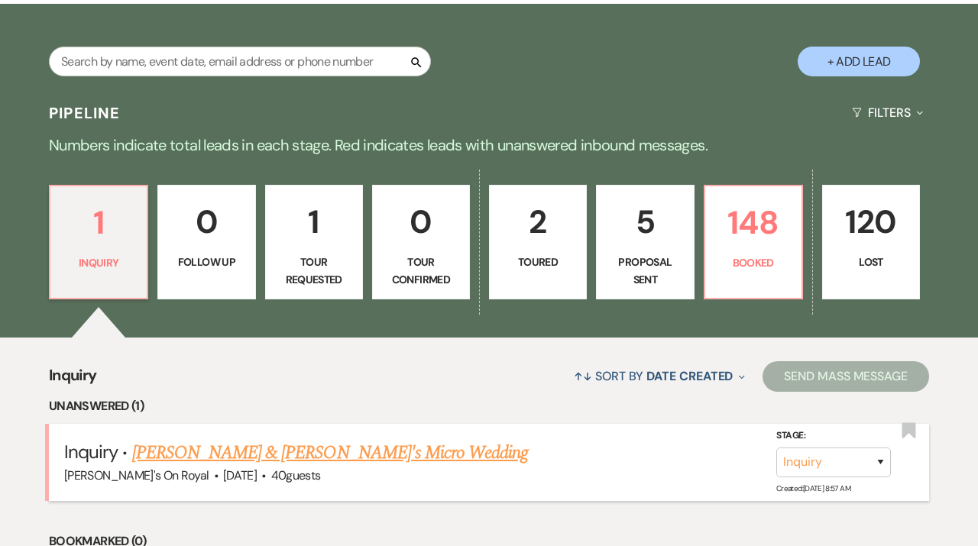
click at [225, 456] on link "[PERSON_NAME] & [PERSON_NAME]'s Micro Wedding" at bounding box center [330, 453] width 397 height 28
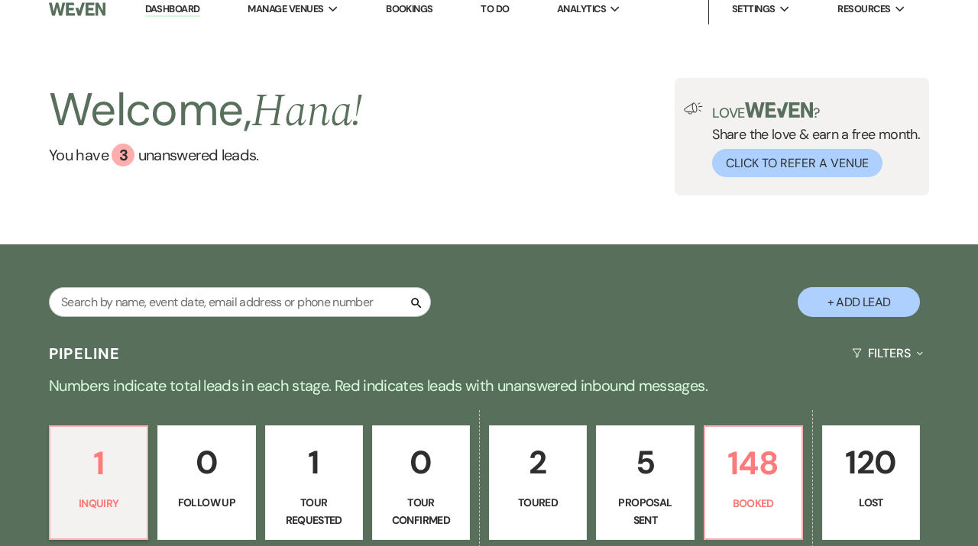
select select "8"
select select "16"
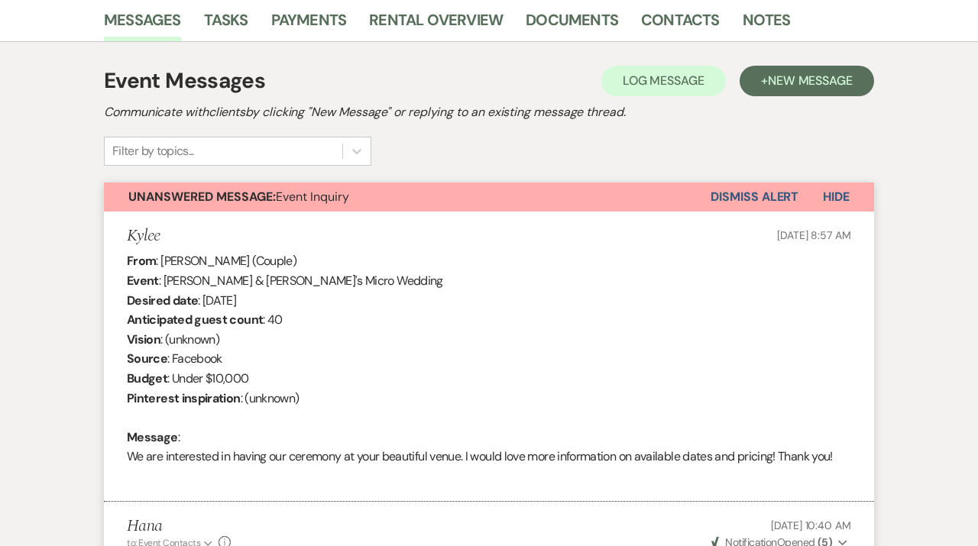
scroll to position [385, 0]
